Goal: Navigation & Orientation: Find specific page/section

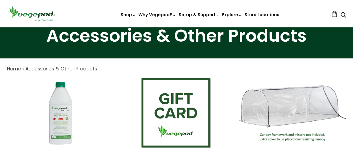
scroll to position [84, 0]
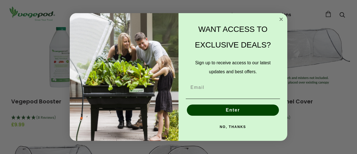
click at [233, 127] on button "NO, THANKS" at bounding box center [233, 126] width 94 height 11
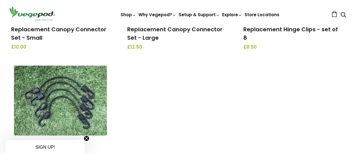
scroll to position [726, 0]
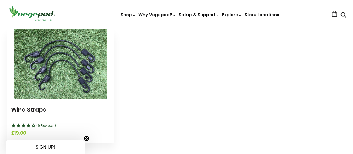
click at [26, 128] on icon "4.33 Stars - 9 Reviews" at bounding box center [23, 125] width 5 height 4
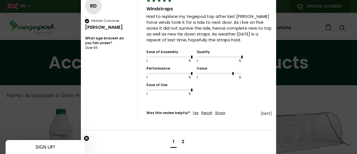
scroll to position [1029, 0]
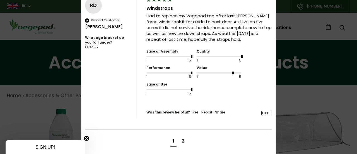
click at [182, 138] on div "2" at bounding box center [183, 141] width 3 height 6
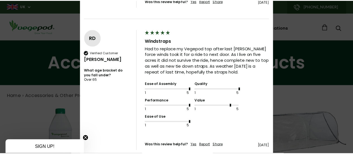
scroll to position [43, 0]
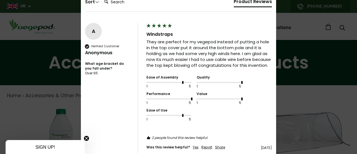
click at [293, 77] on div "× 4.33 Based on 9 reviews Write Review Sort Clear Filters Order By Newest First…" at bounding box center [178, 77] width 357 height 154
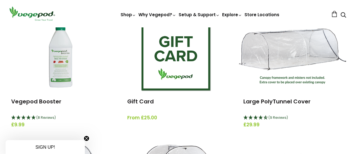
scroll to position [251, 0]
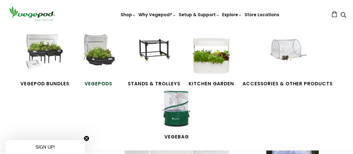
click at [94, 60] on img at bounding box center [99, 55] width 42 height 42
